Goal: Navigation & Orientation: Find specific page/section

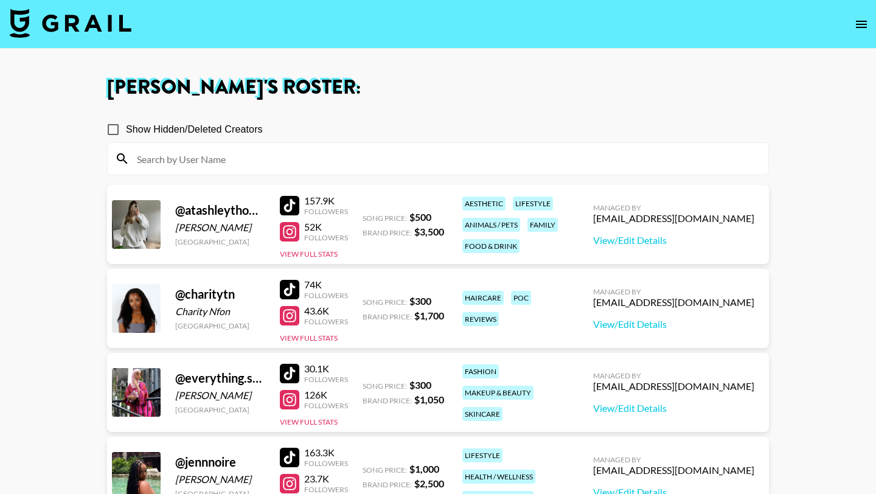
click at [292, 235] on div at bounding box center [289, 231] width 19 height 19
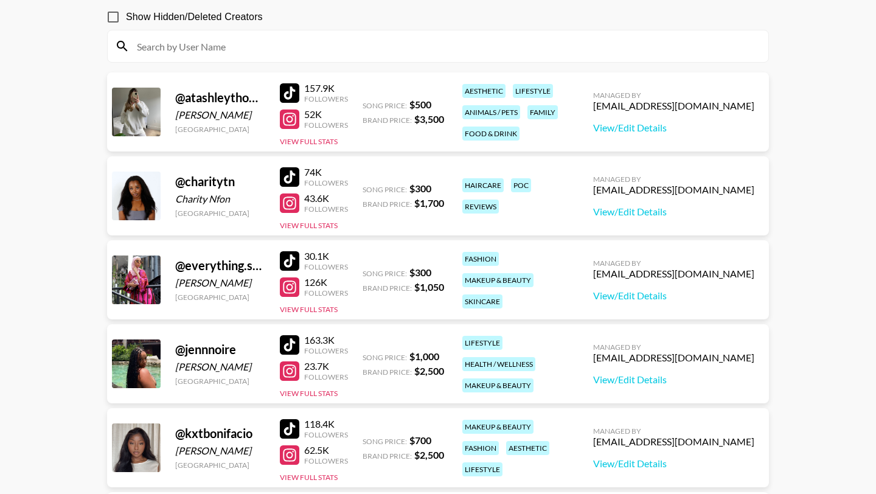
scroll to position [144, 0]
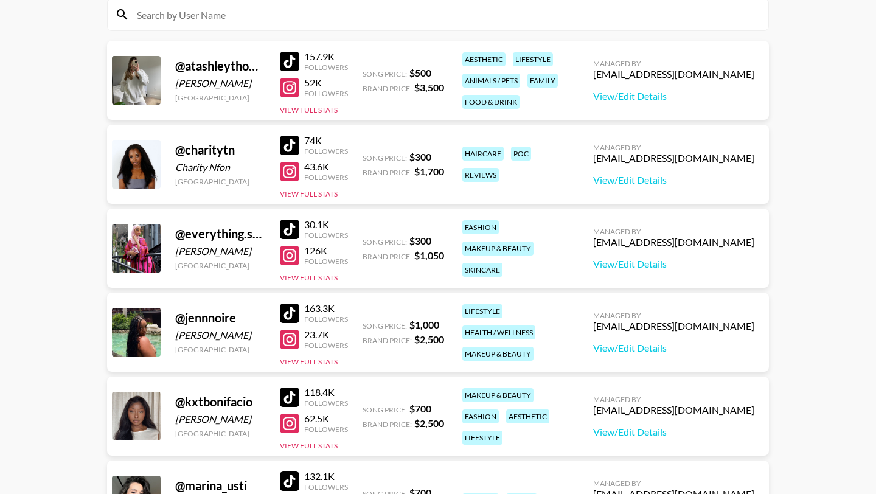
click at [290, 345] on div at bounding box center [289, 339] width 19 height 19
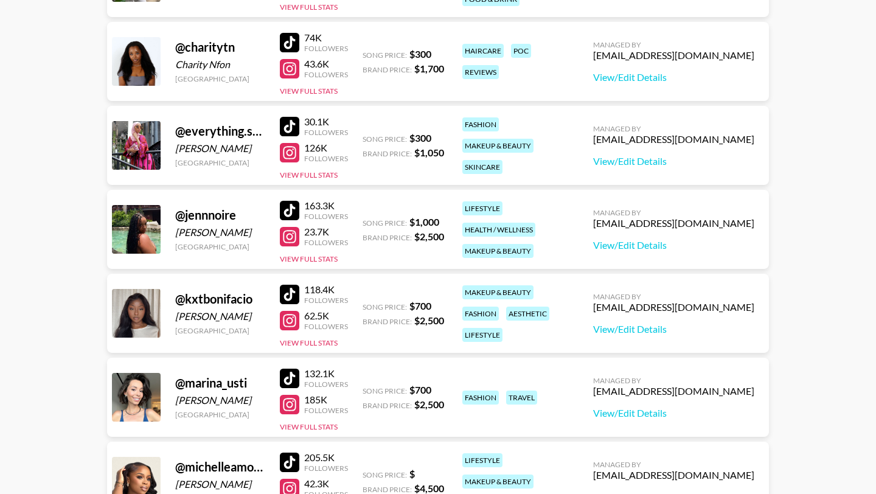
scroll to position [248, 0]
click at [292, 315] on div at bounding box center [289, 319] width 19 height 19
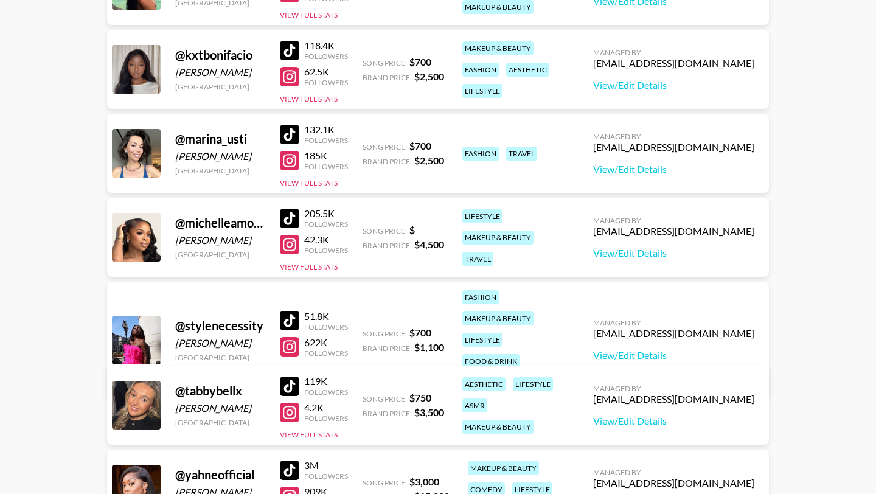
scroll to position [487, 0]
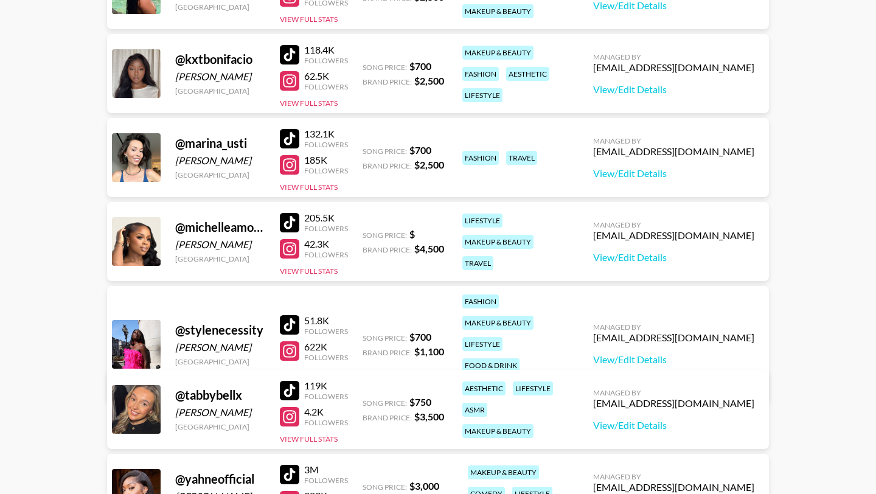
click at [291, 240] on div at bounding box center [289, 248] width 19 height 19
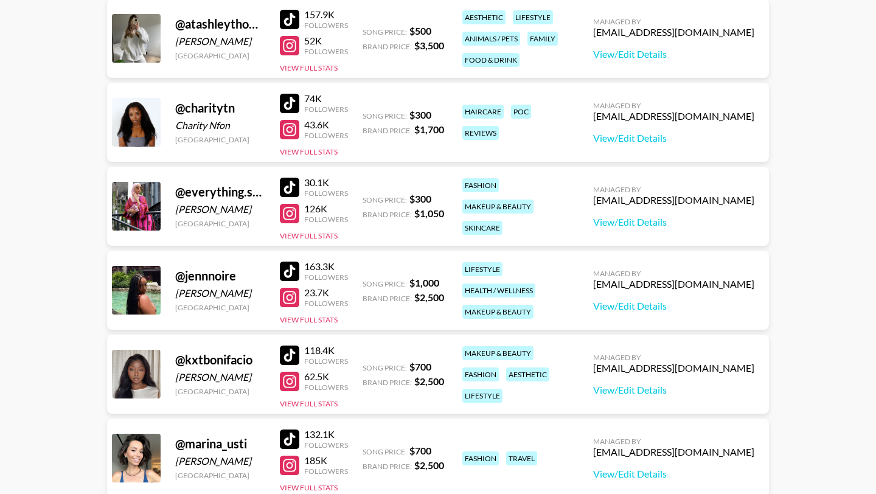
scroll to position [155, 0]
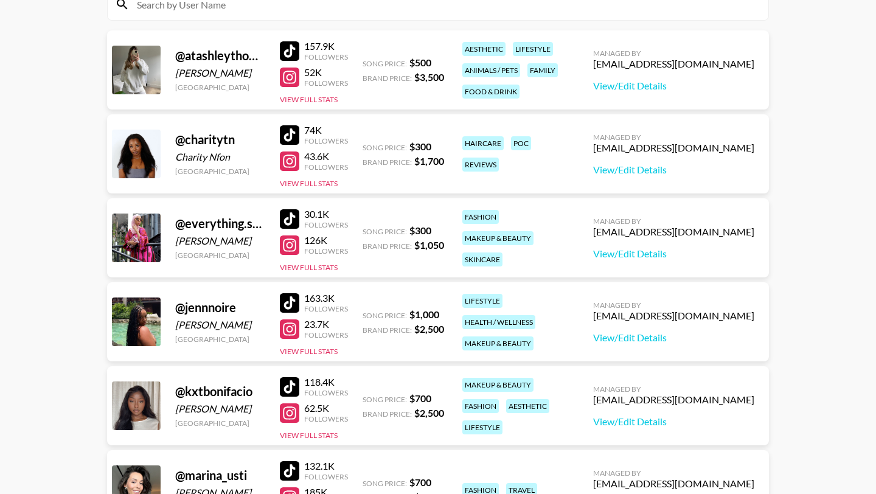
click at [285, 52] on div at bounding box center [289, 50] width 19 height 19
click at [289, 132] on div at bounding box center [289, 134] width 19 height 19
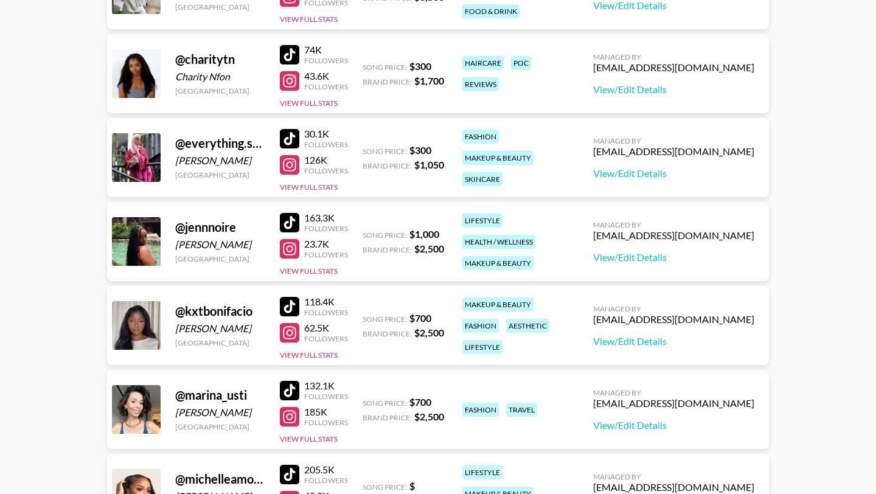
scroll to position [265, 0]
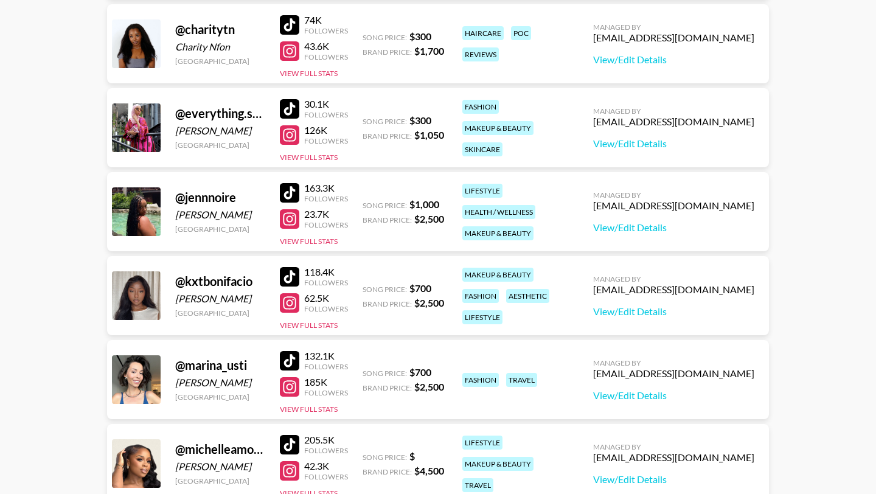
click at [291, 190] on div at bounding box center [289, 192] width 19 height 19
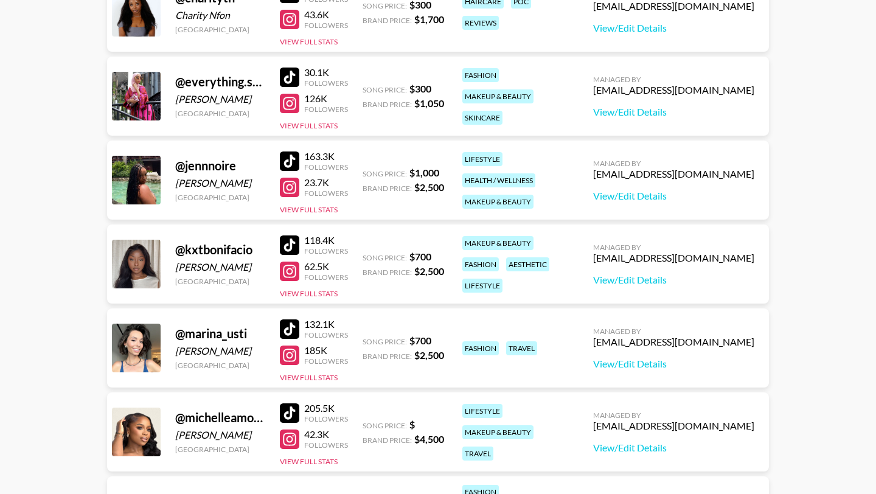
scroll to position [301, 0]
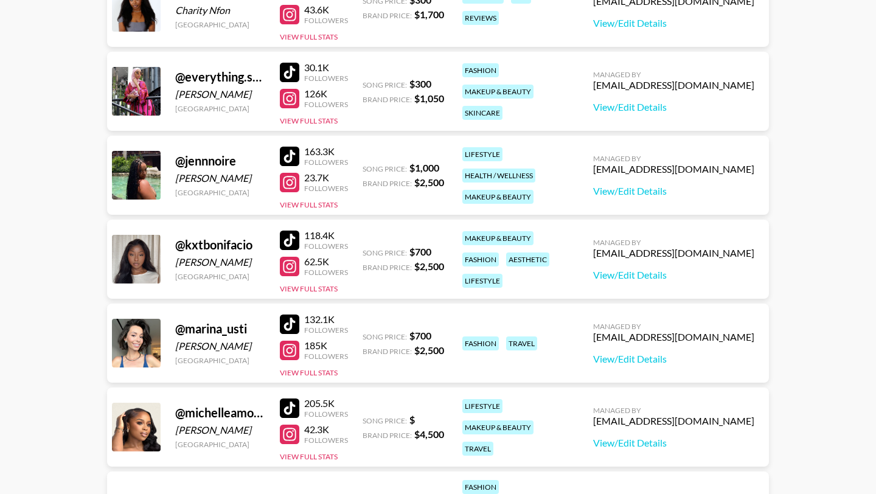
click at [293, 237] on div at bounding box center [289, 240] width 19 height 19
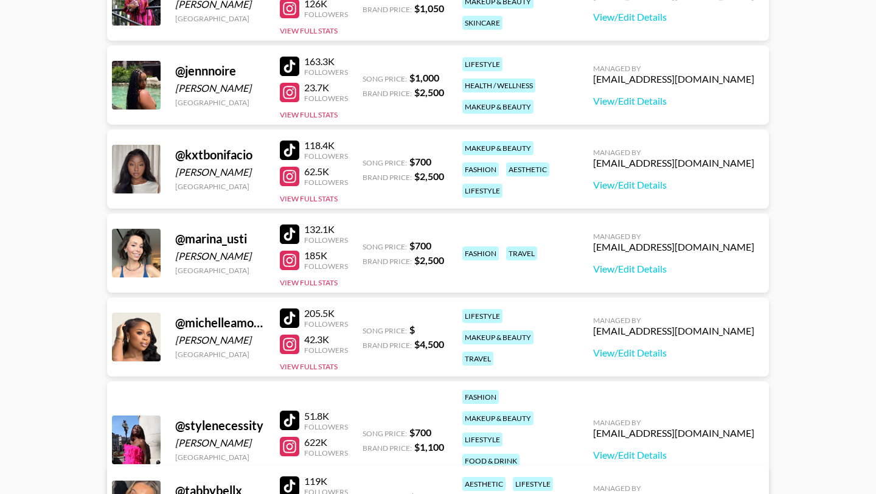
click at [289, 323] on div at bounding box center [289, 318] width 19 height 19
